Goal: Check status: Check status

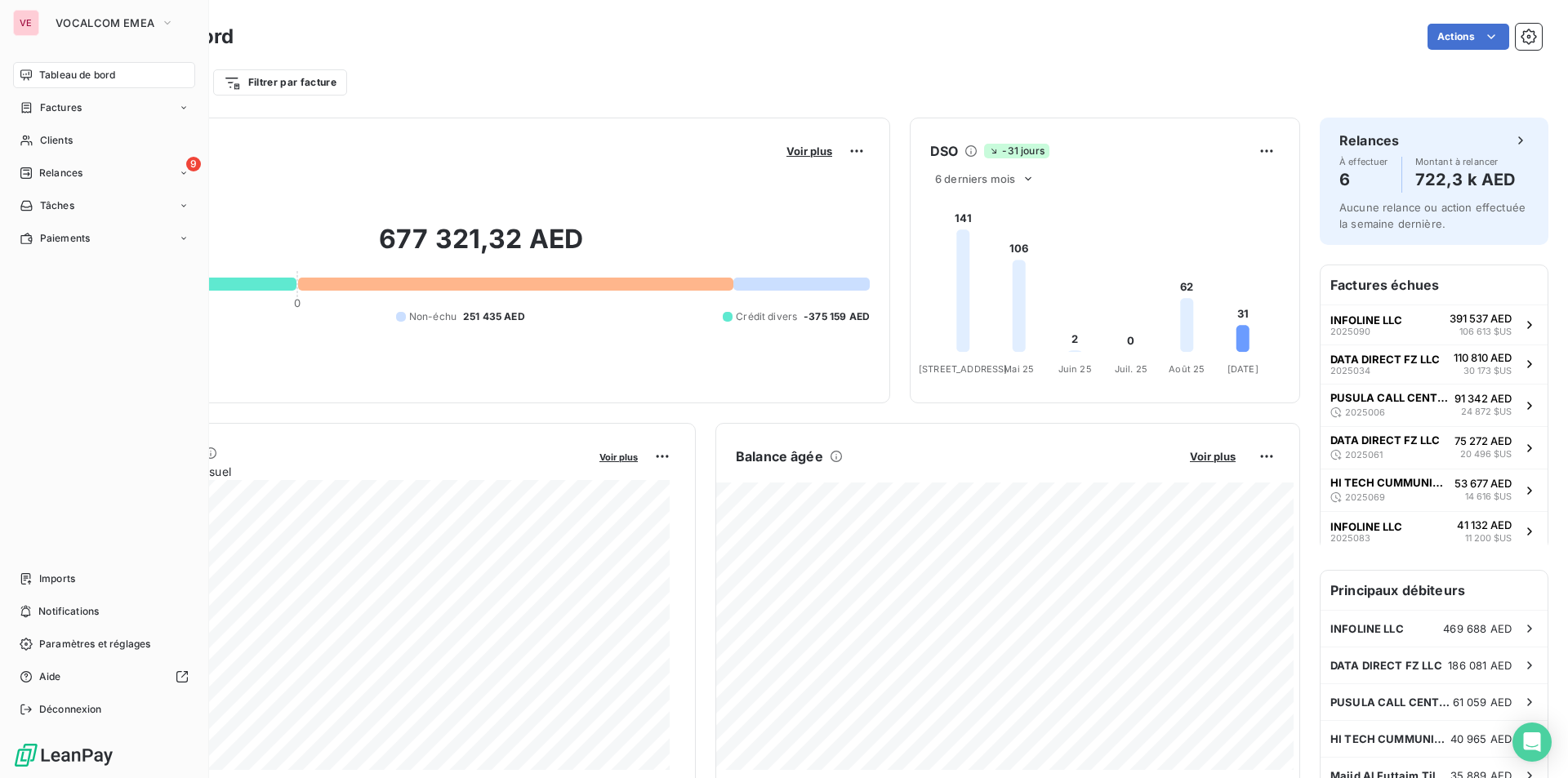
click at [29, 21] on div "VE" at bounding box center [26, 22] width 26 height 26
click at [87, 25] on span "VOCALCOM EMEA" at bounding box center [105, 22] width 99 height 13
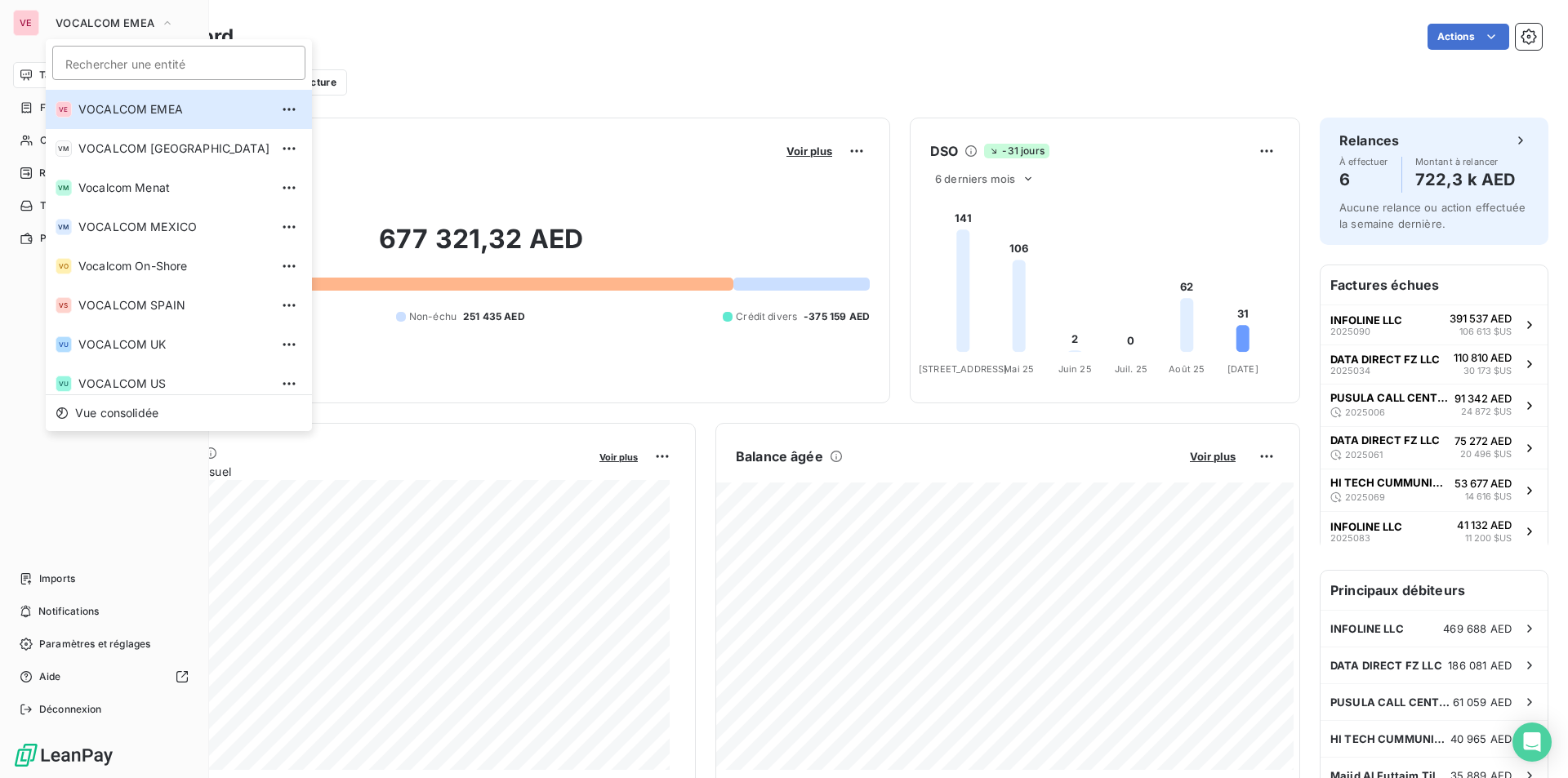
scroll to position [280, 0]
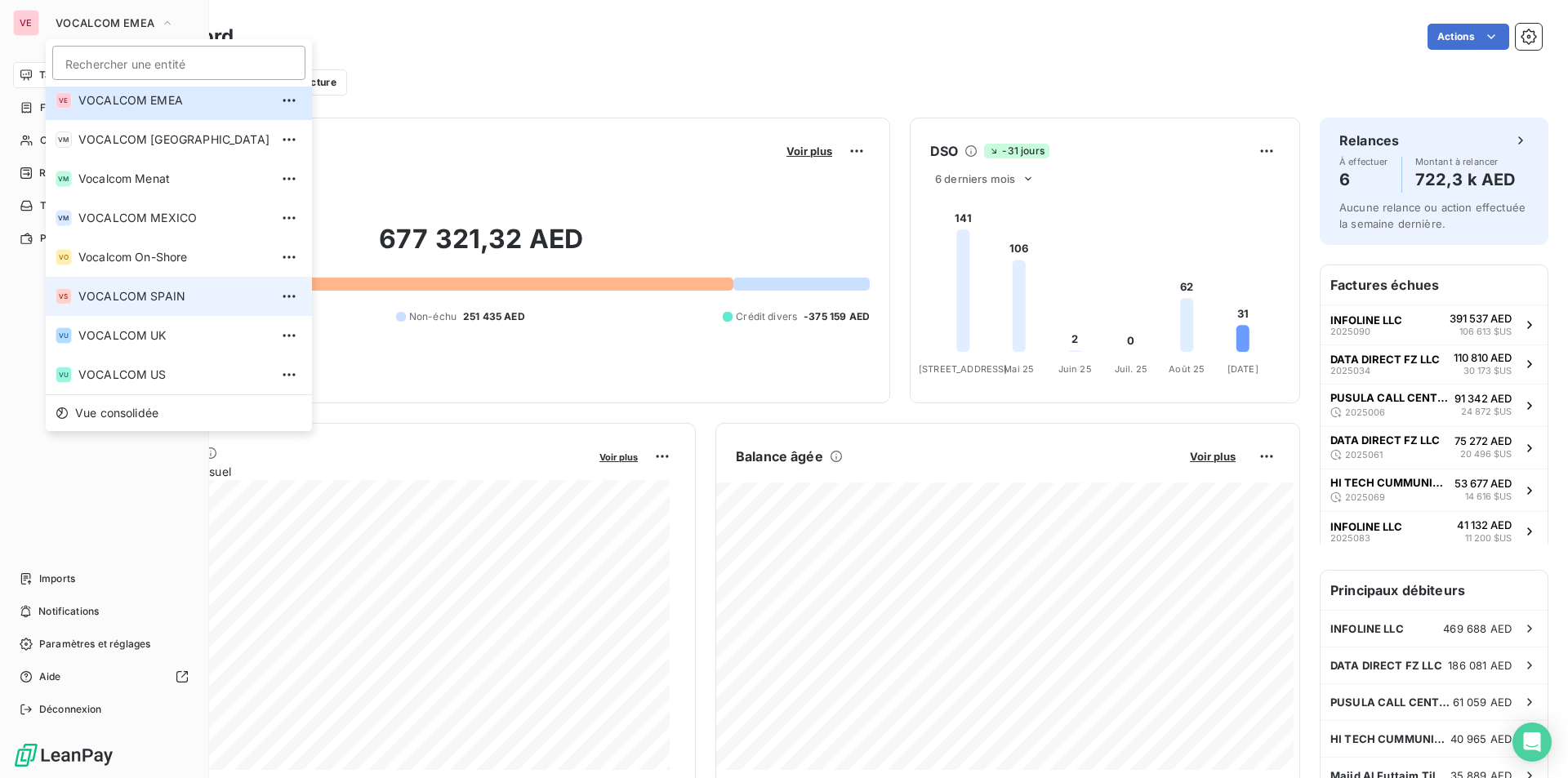
click at [110, 298] on span "VOCALCOM SPAIN" at bounding box center [173, 296] width 191 height 16
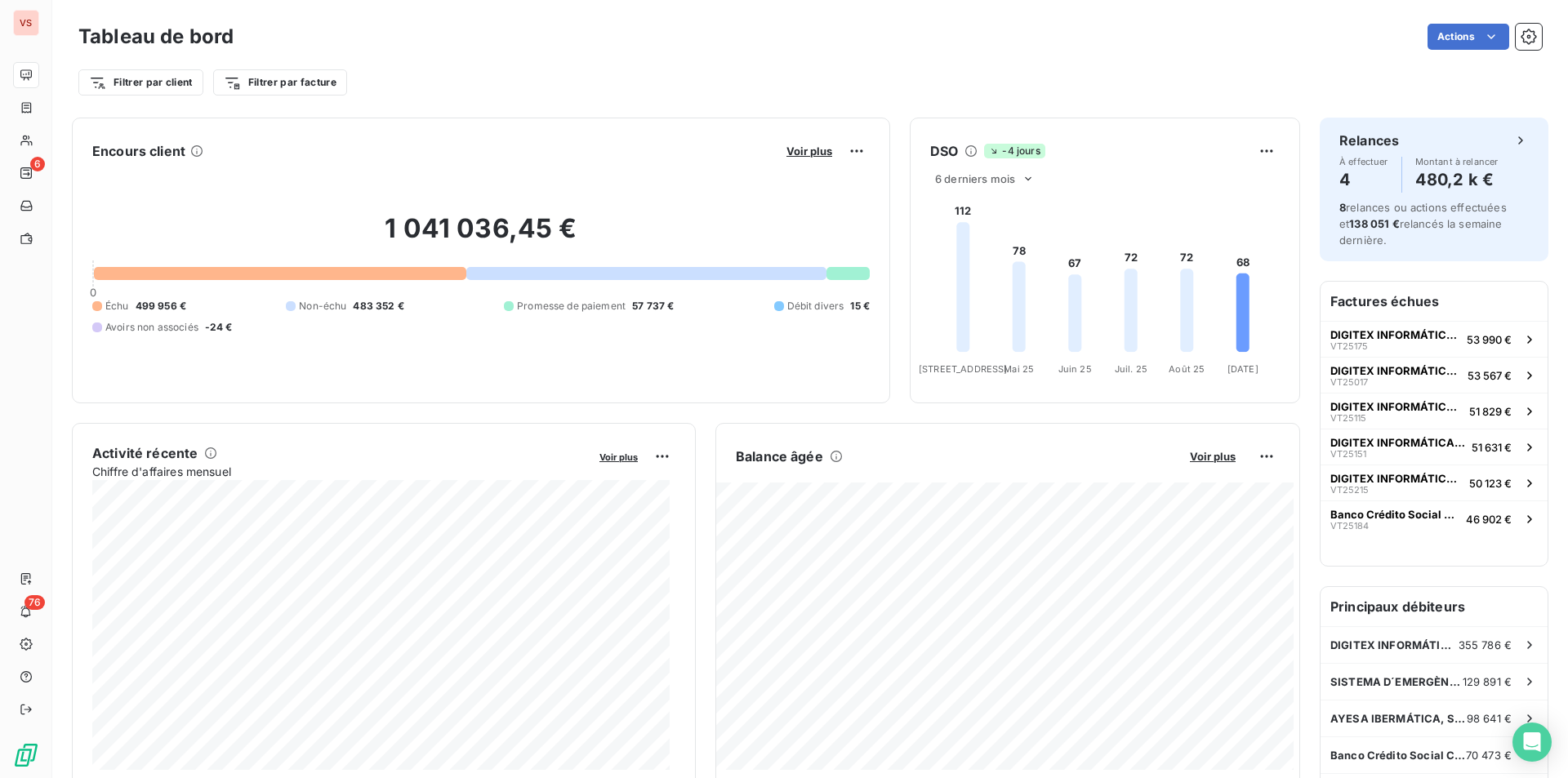
click at [108, 177] on div "1 041 036,45 € 0 Échu 499 956 € Non-échu 483 352 € Promesse de paiement 57 737 …" at bounding box center [481, 273] width 778 height 219
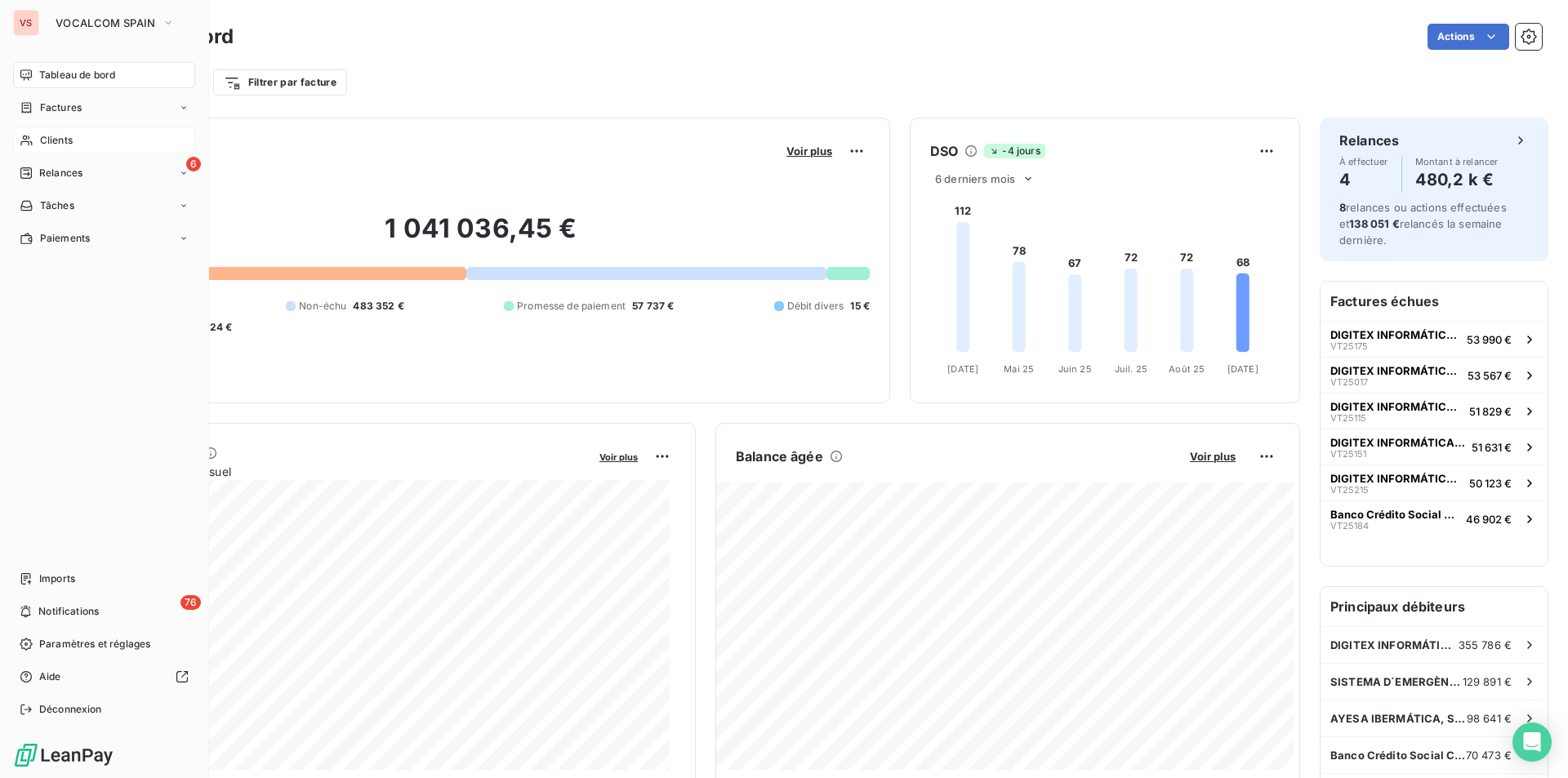
click at [57, 143] on span "Clients" at bounding box center [57, 140] width 33 height 15
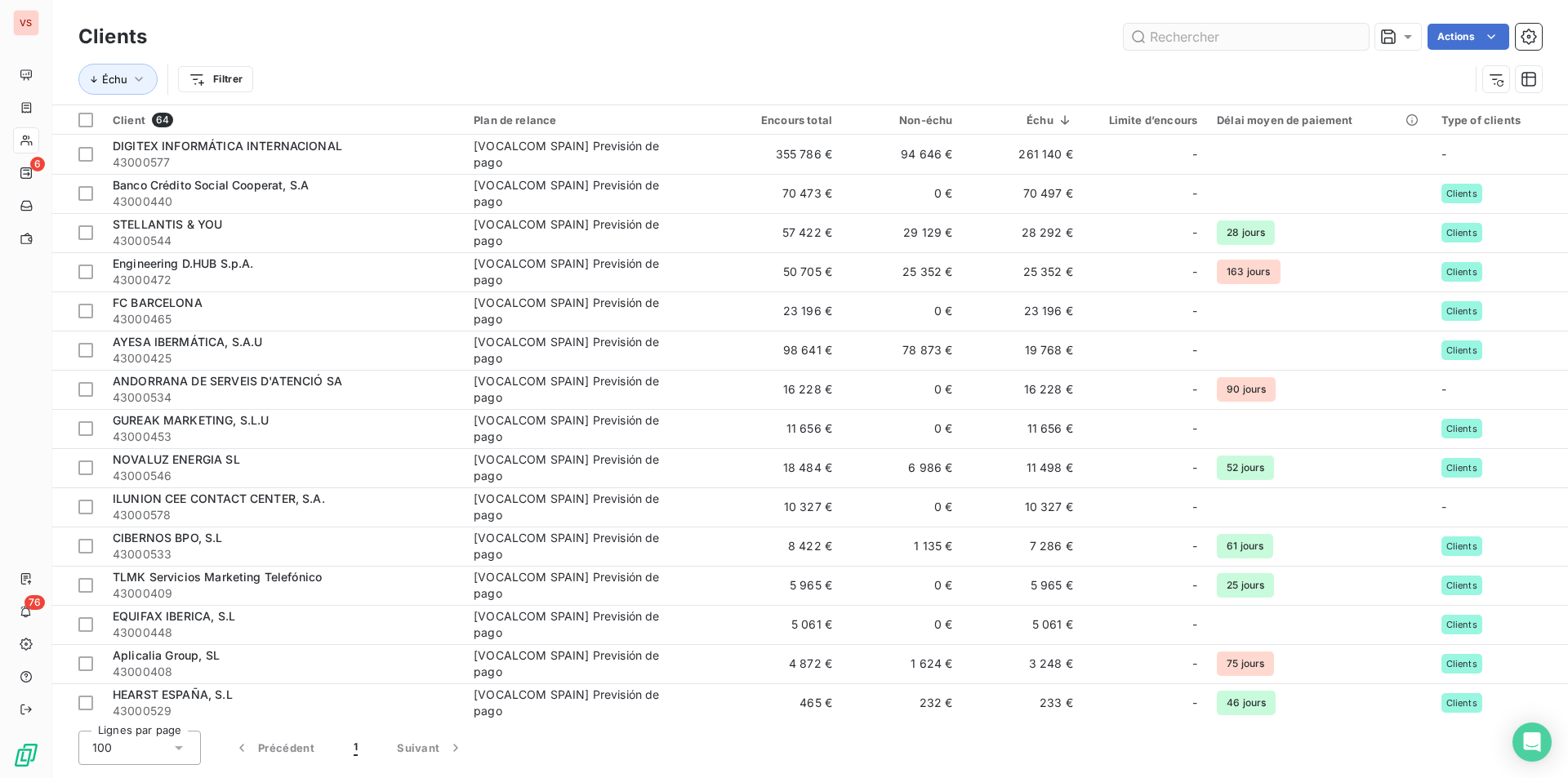
click at [1168, 39] on input "text" at bounding box center [1245, 37] width 245 height 26
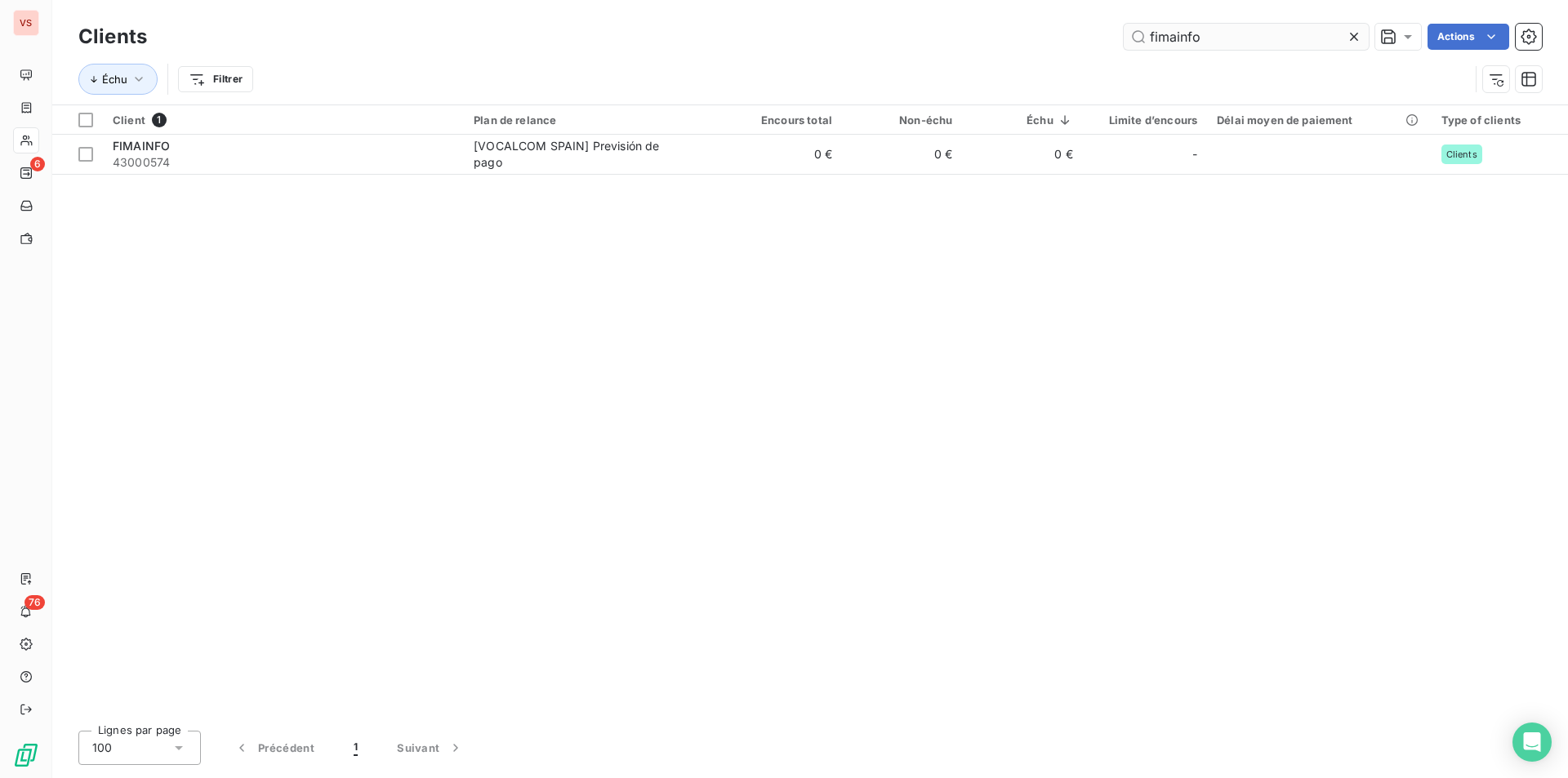
type input "fimainfo"
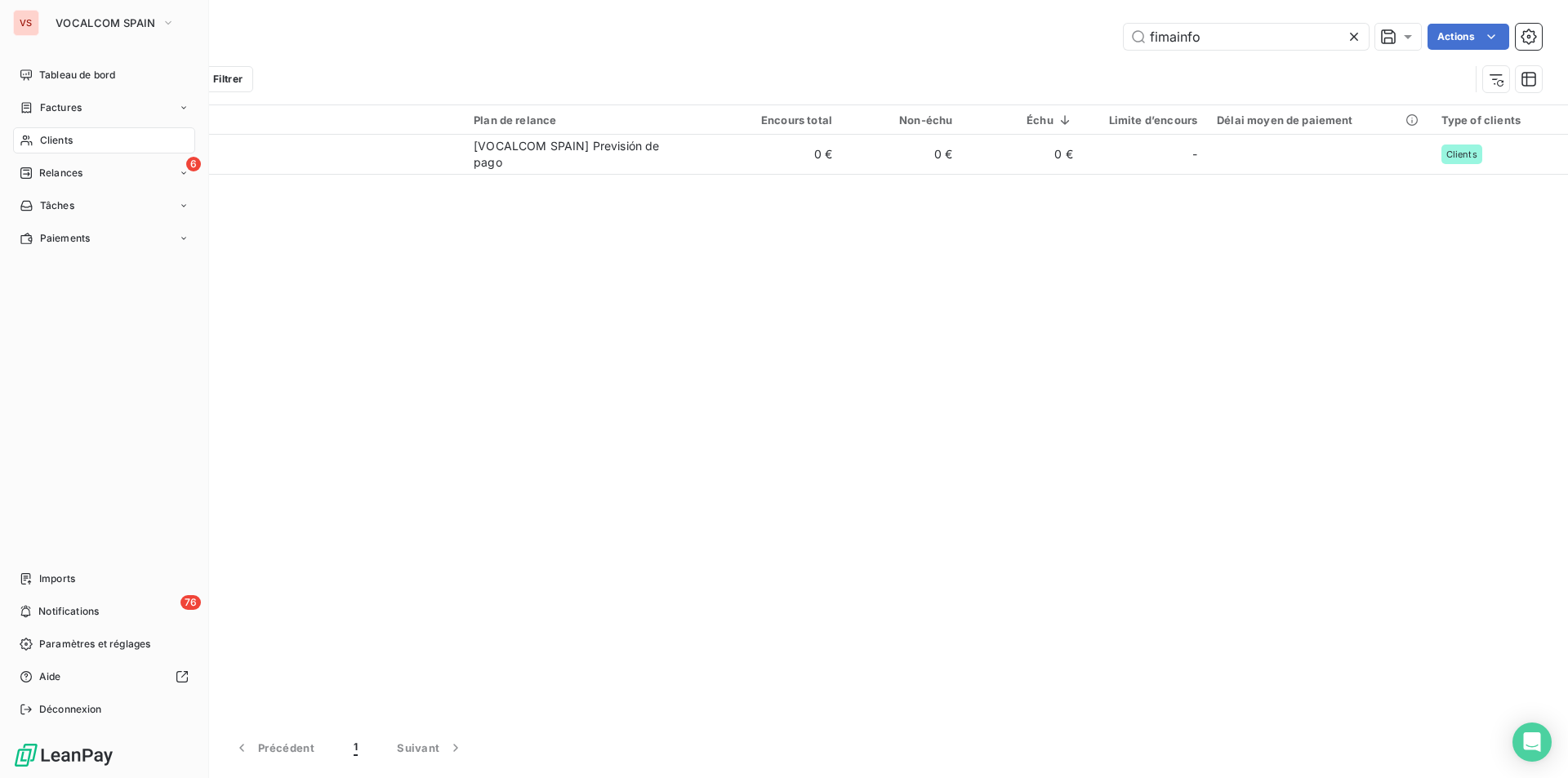
click at [32, 10] on div "VS" at bounding box center [26, 22] width 26 height 26
click at [86, 22] on span "VOCALCOM SPAIN" at bounding box center [106, 22] width 100 height 13
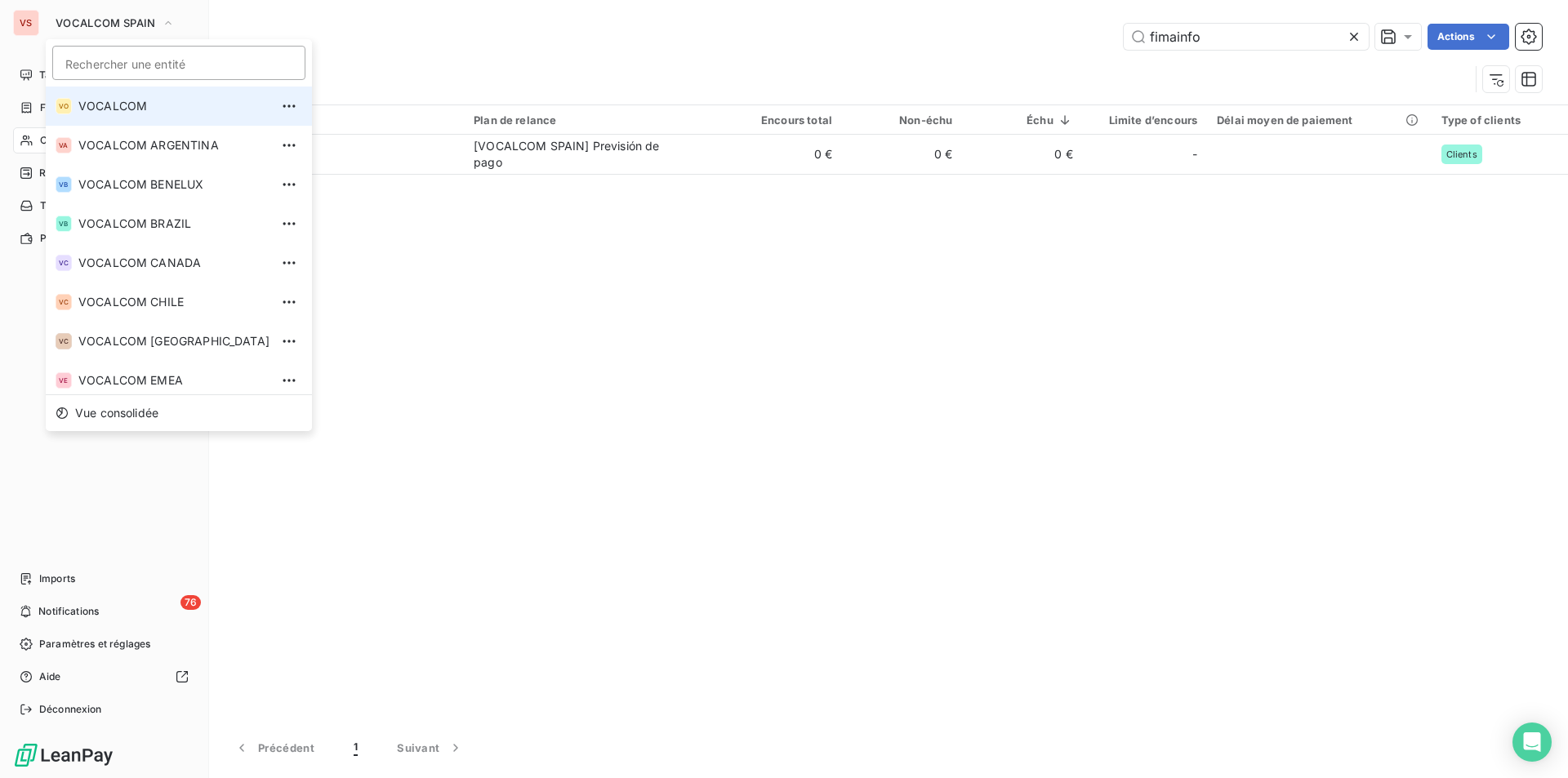
click at [123, 106] on span "VOCALCOM" at bounding box center [173, 106] width 191 height 16
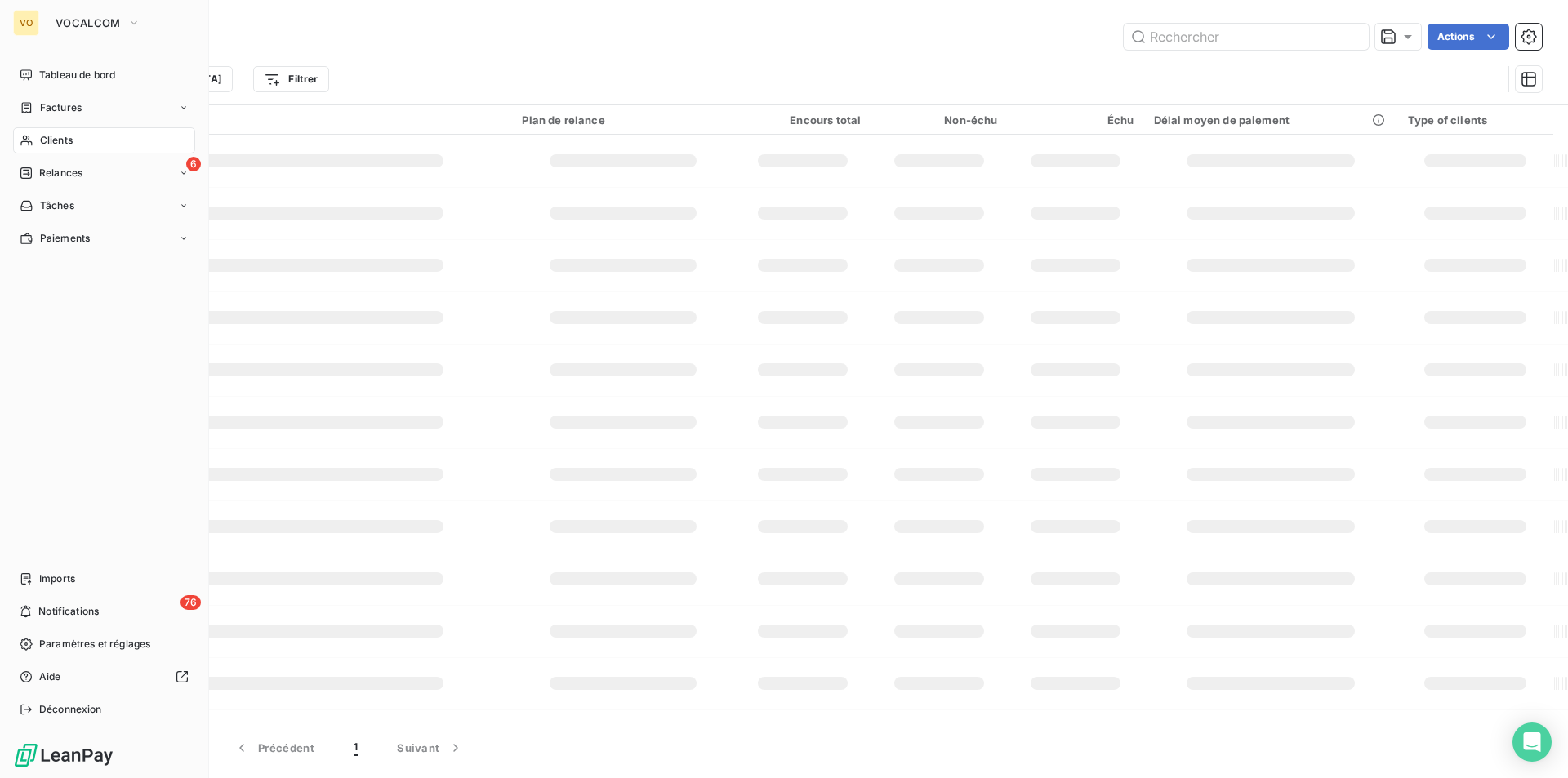
type input "fimainfo"
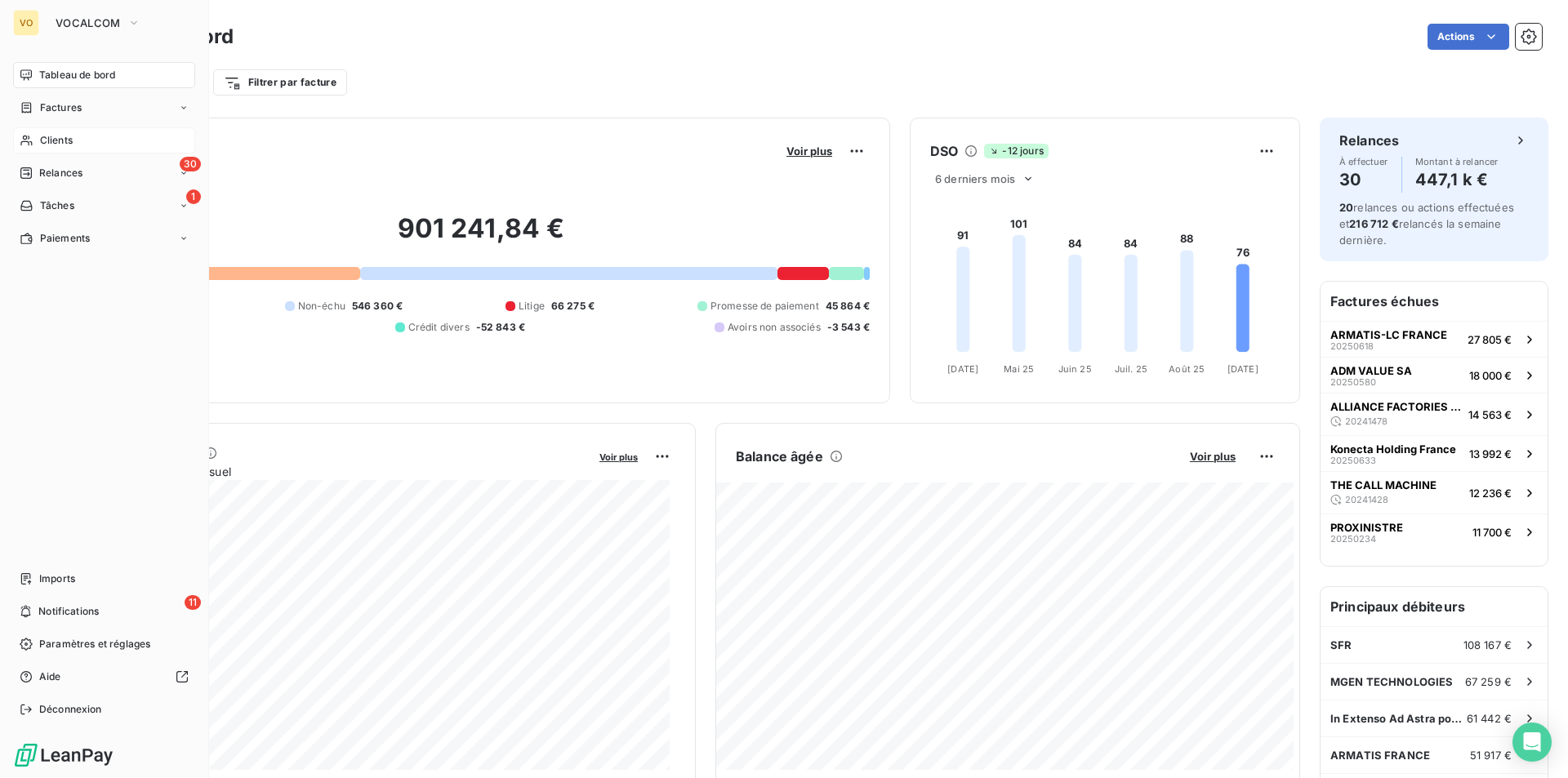
click at [44, 136] on span "Clients" at bounding box center [57, 140] width 33 height 15
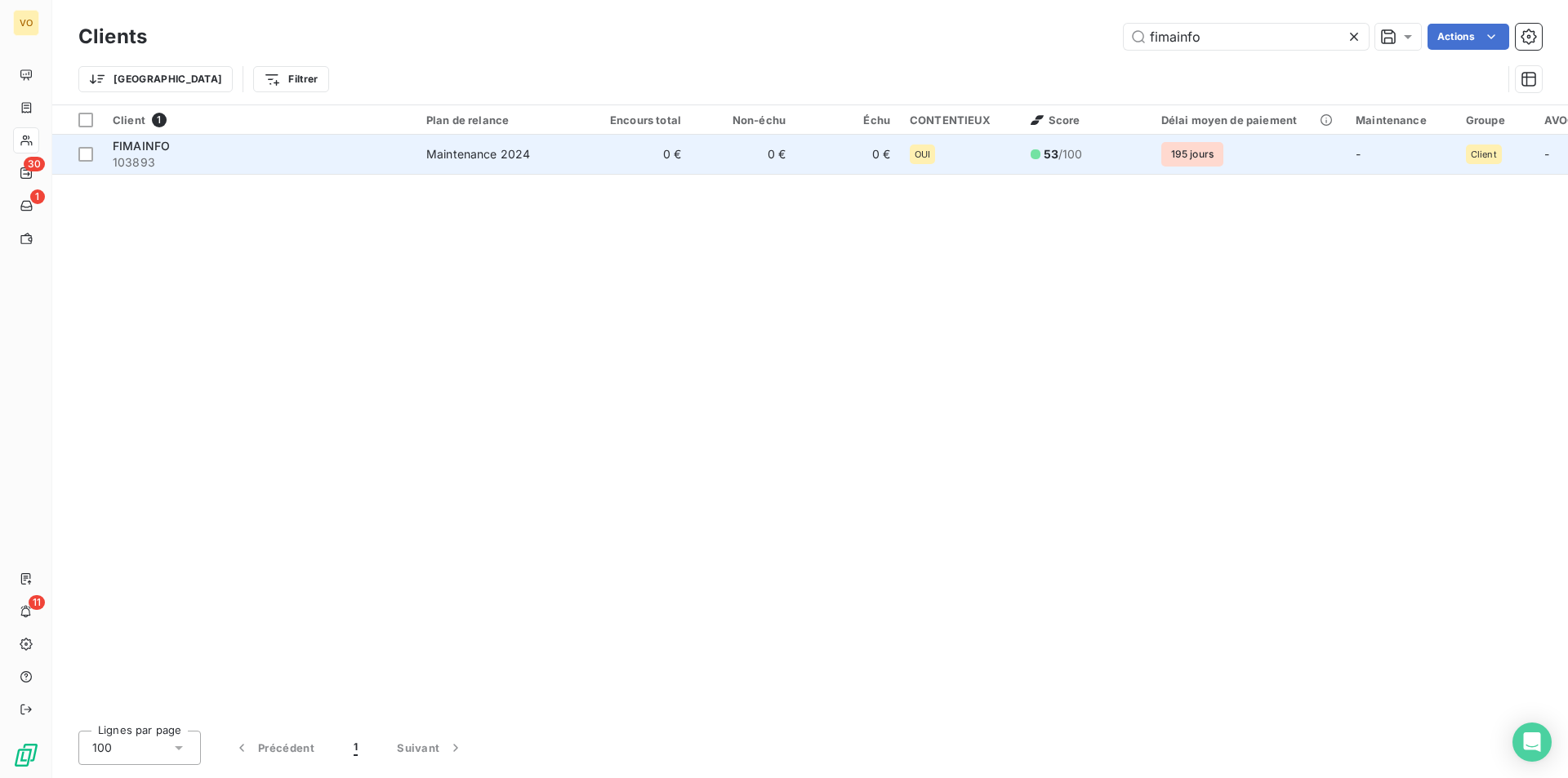
click at [156, 153] on div "FIMAINFO" at bounding box center [259, 146] width 294 height 16
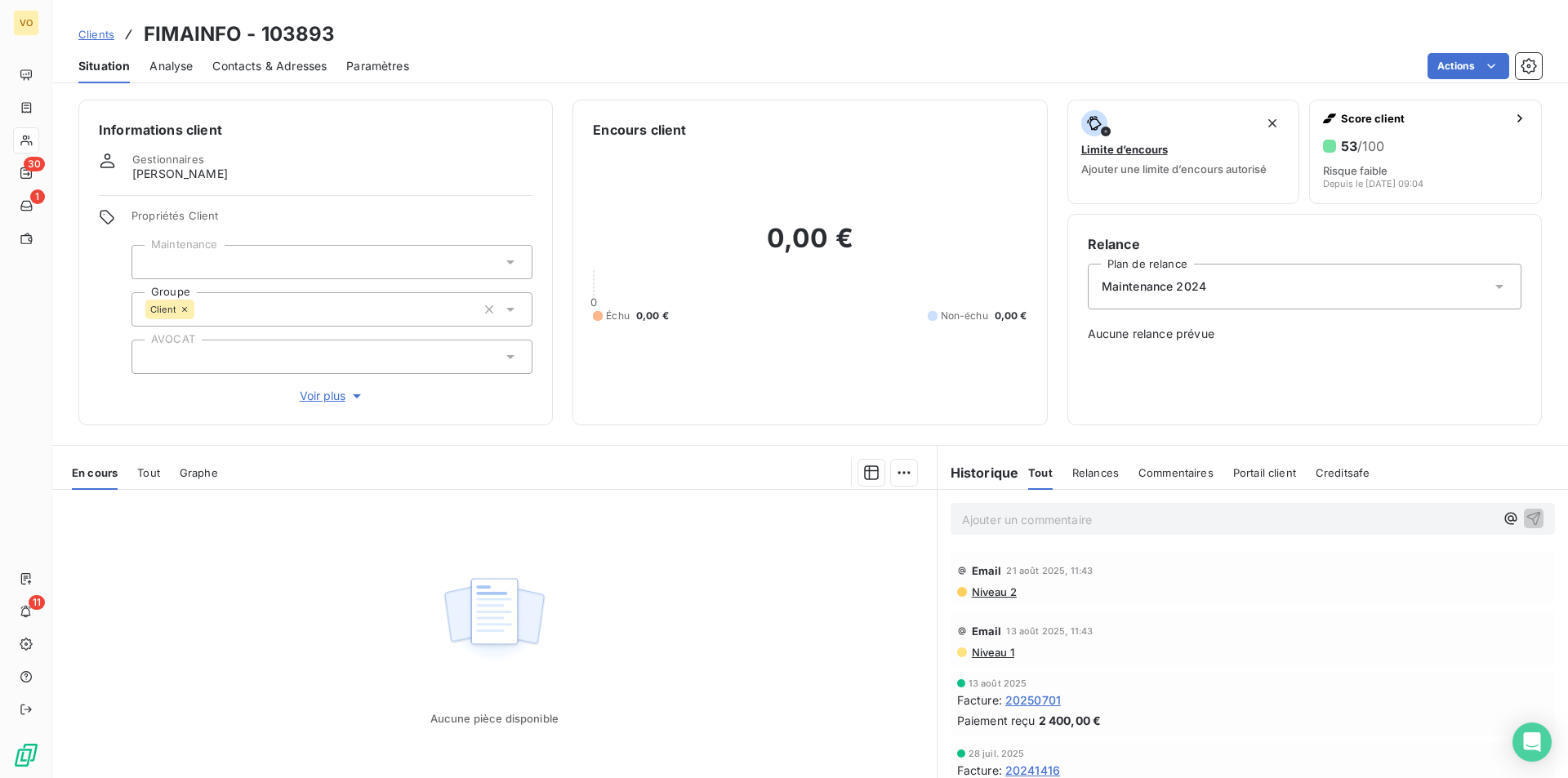
click at [153, 467] on span "Tout" at bounding box center [148, 472] width 23 height 13
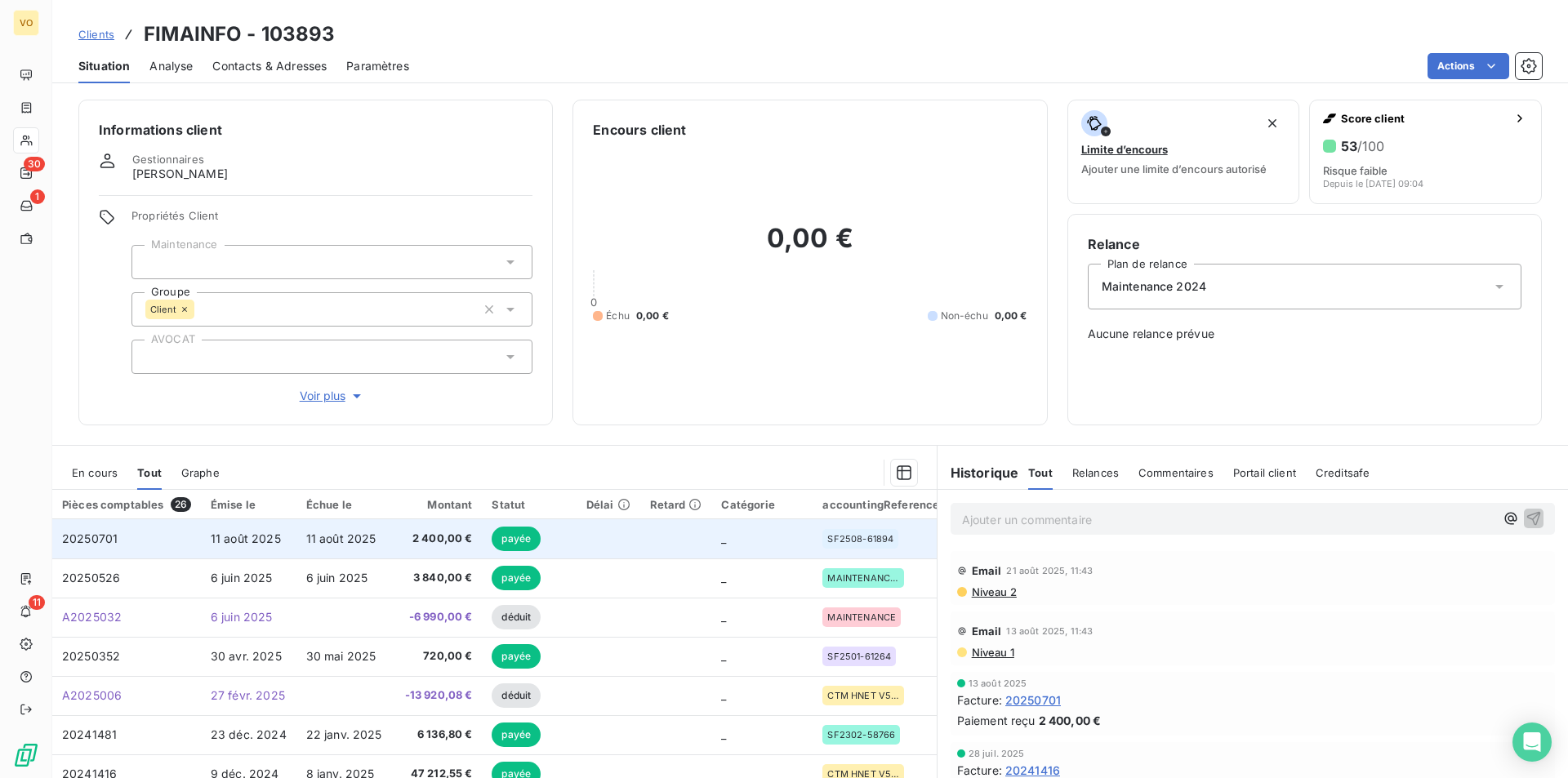
click at [421, 538] on span "2 400,00 €" at bounding box center [437, 538] width 71 height 16
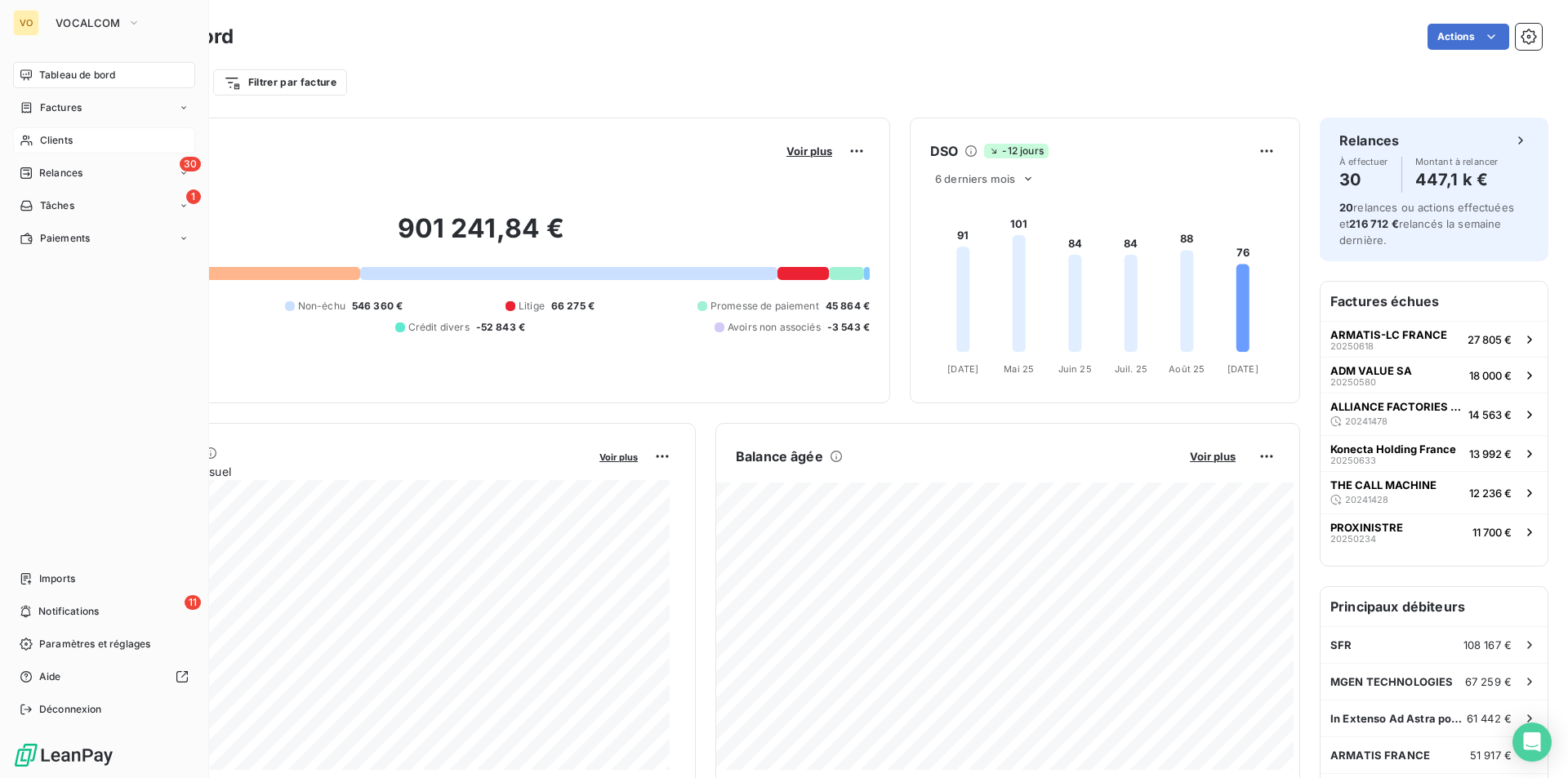
click at [63, 139] on span "Clients" at bounding box center [57, 140] width 33 height 15
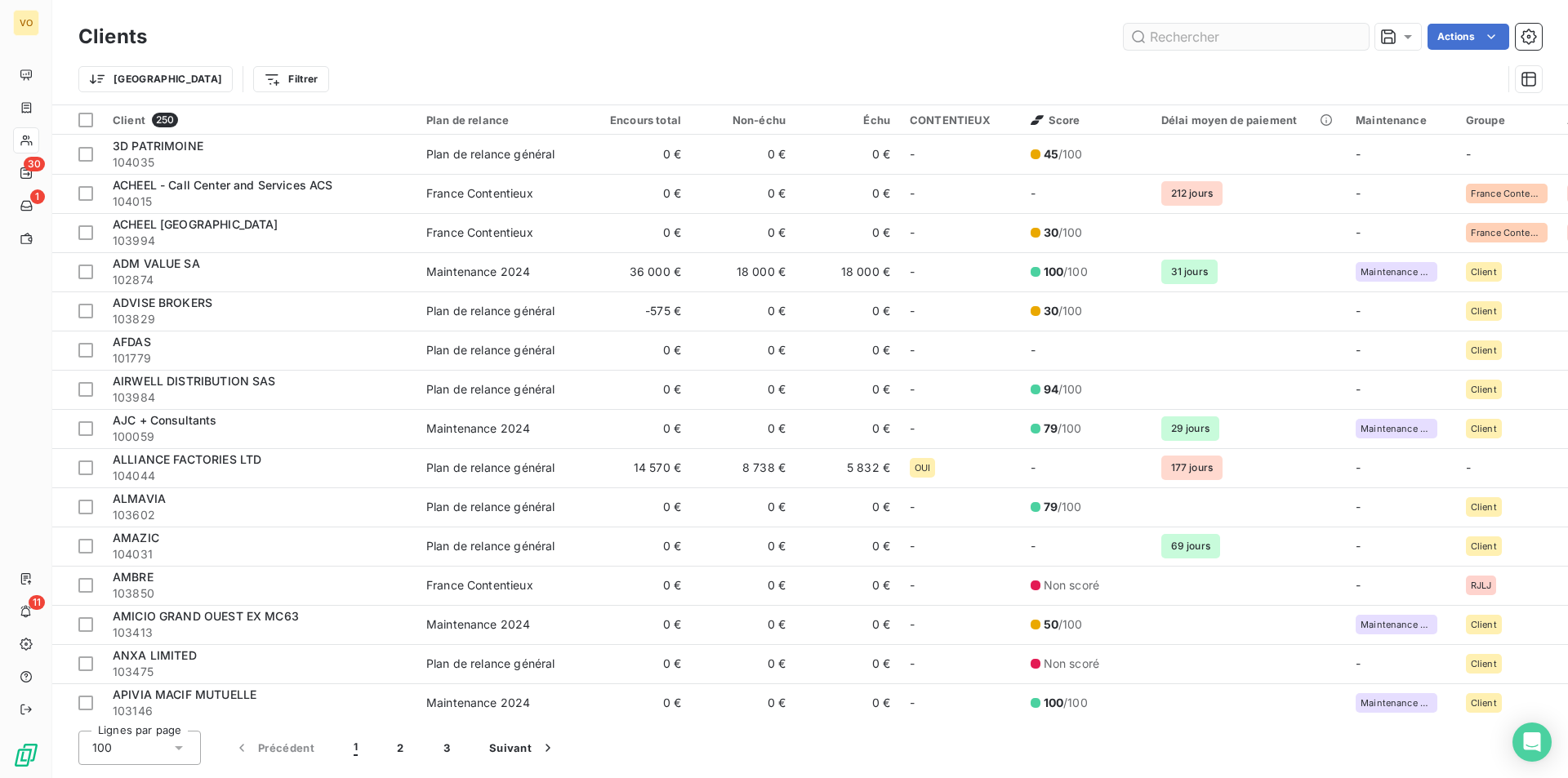
drag, startPoint x: 1252, startPoint y: 20, endPoint x: 1245, endPoint y: 33, distance: 14.8
click at [1251, 21] on div "Clients Actions" at bounding box center [809, 37] width 1463 height 34
click at [1238, 42] on input "text" at bounding box center [1245, 37] width 245 height 26
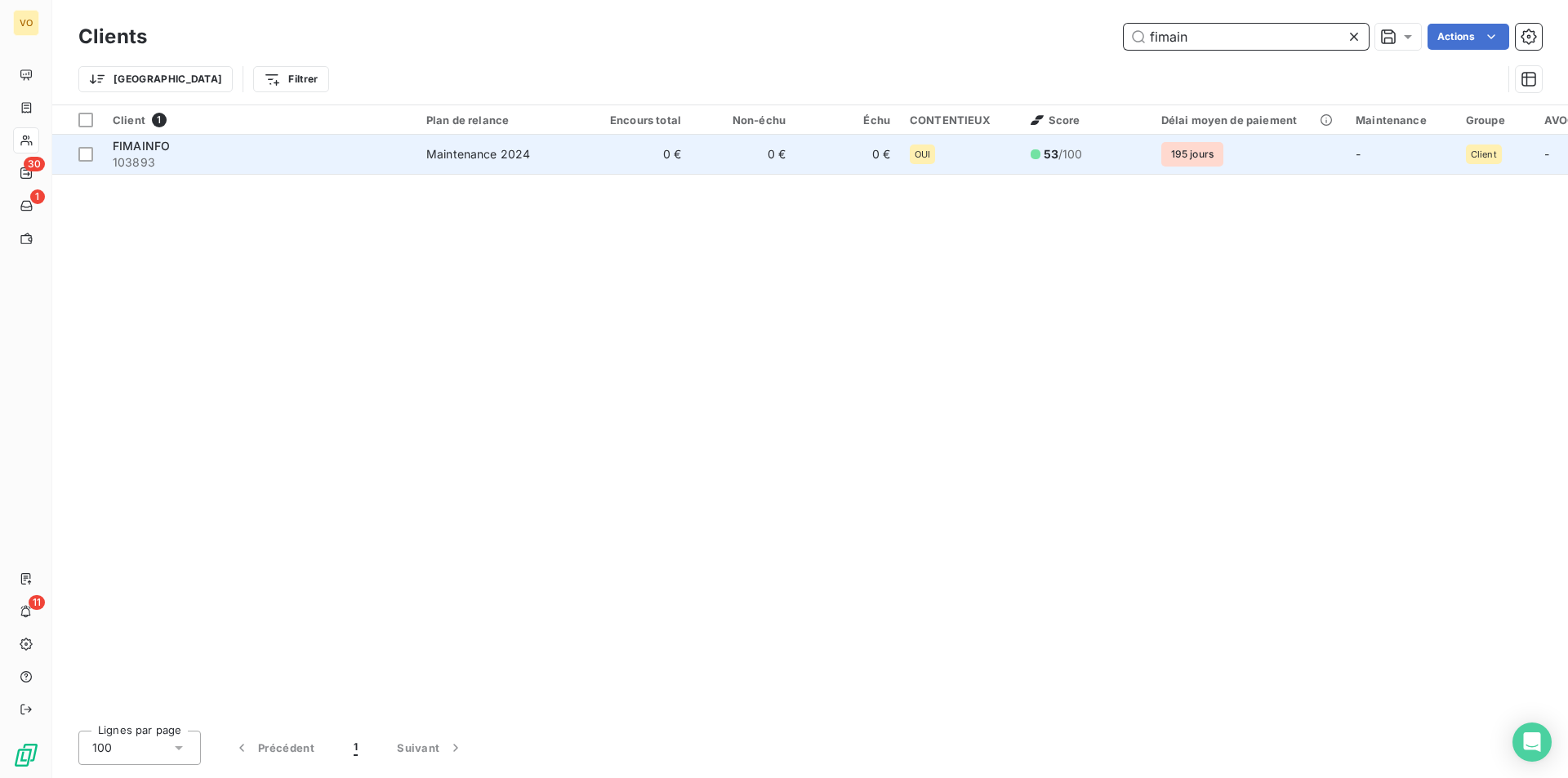
type input "fimain"
click at [115, 151] on span "FIMAINFO" at bounding box center [141, 146] width 58 height 14
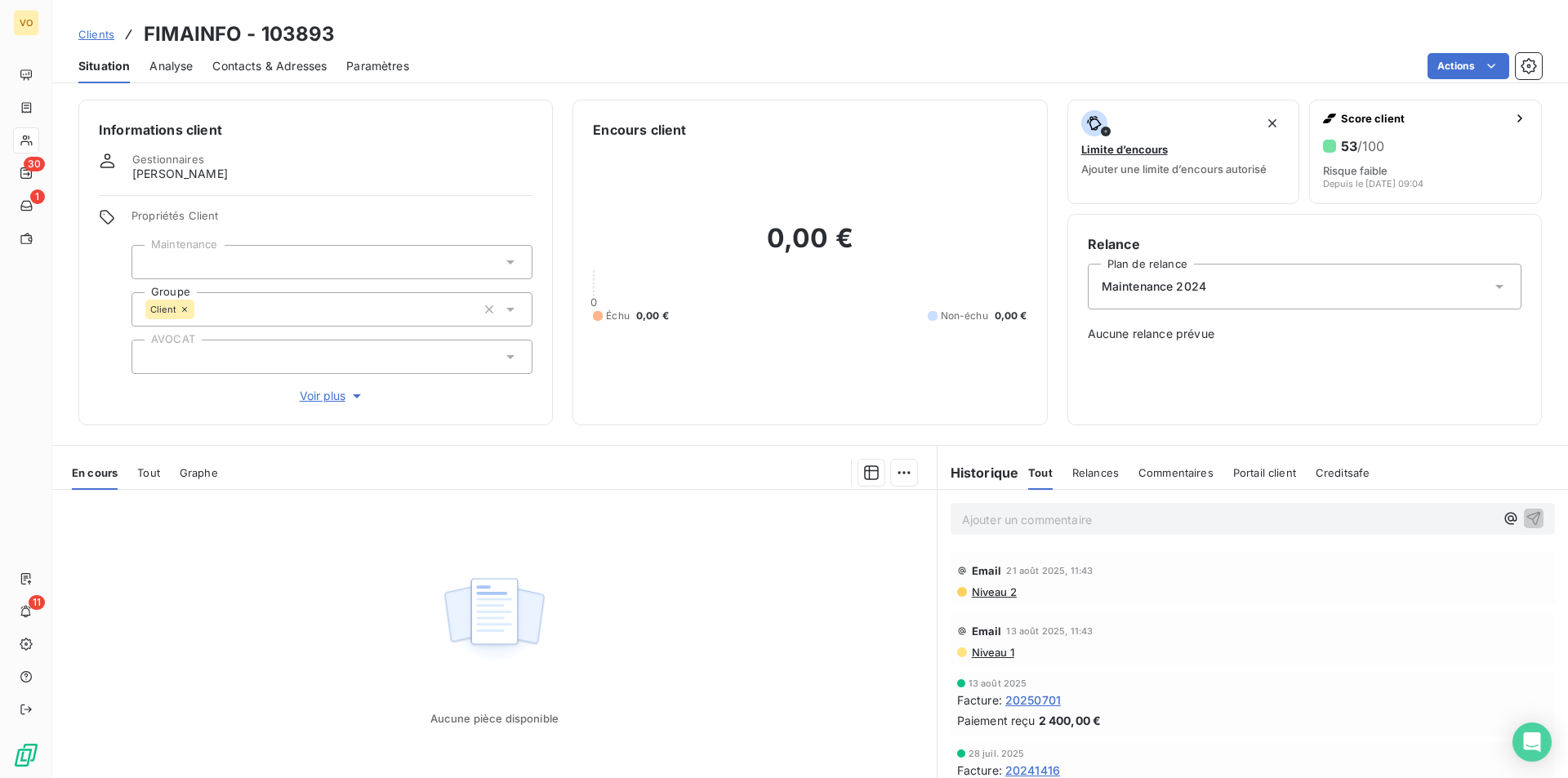
click at [155, 482] on div "Tout" at bounding box center [148, 473] width 23 height 34
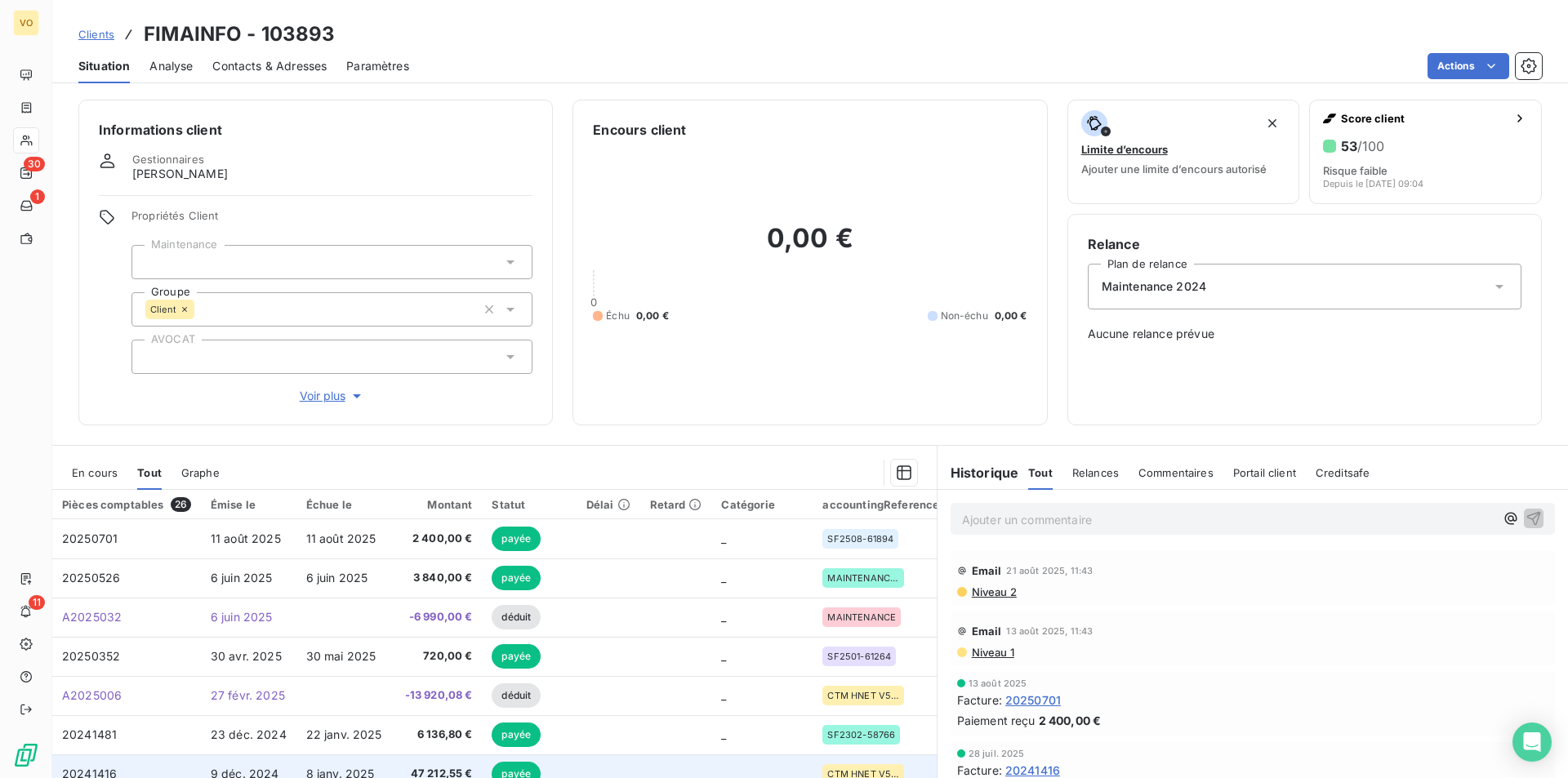
click at [434, 767] on span "47 212,55 €" at bounding box center [437, 773] width 71 height 16
